Goal: Check status

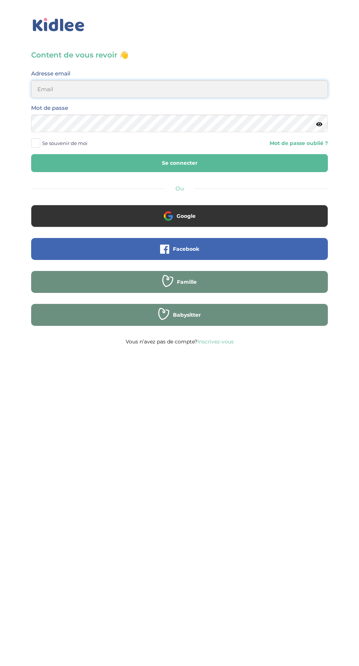
type input "mohagahlouz@gmail.com"
click at [31, 154] on button "Se connecter" at bounding box center [179, 163] width 296 height 18
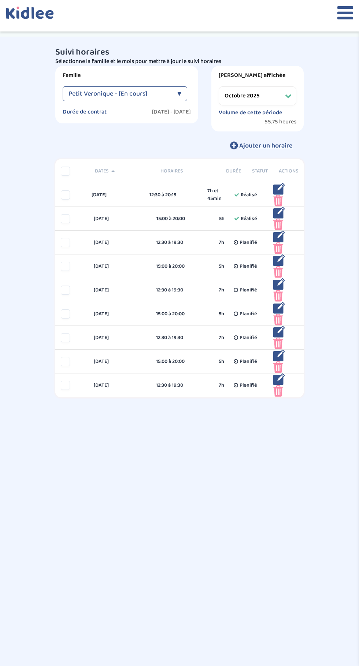
select select "octobre 2025"
click at [338, 16] on icon at bounding box center [345, 13] width 16 height 18
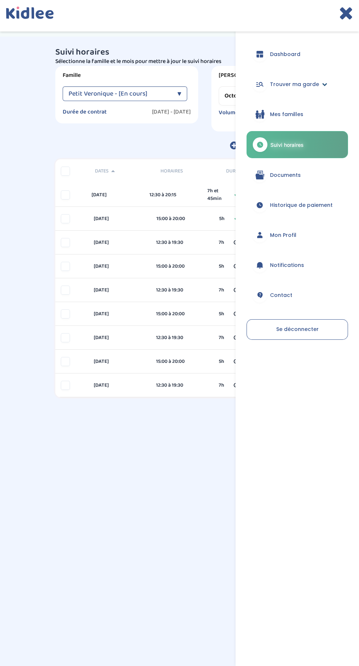
click at [319, 85] on span "Trouver ma garde" at bounding box center [294, 85] width 49 height 8
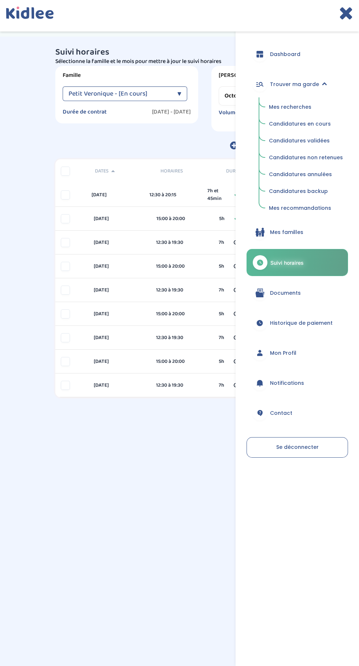
click at [322, 123] on span "Candidatures en cours" at bounding box center [300, 123] width 62 height 7
